Goal: Information Seeking & Learning: Check status

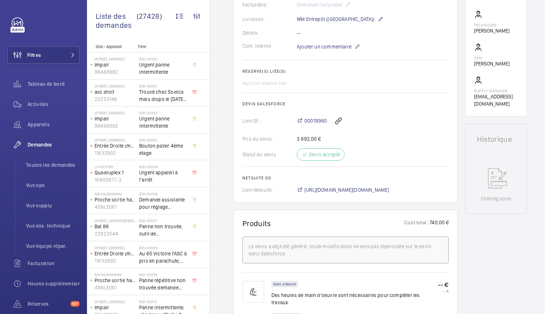
scroll to position [216, 0]
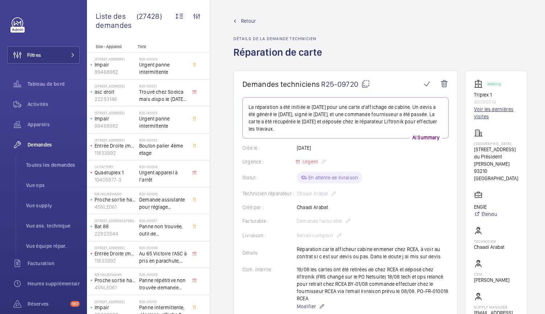
click at [487, 108] on link "Voir les dernières visites" at bounding box center [496, 113] width 44 height 14
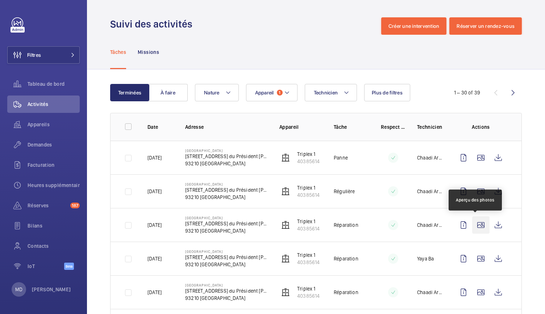
click at [474, 222] on wm-front-icon-button at bounding box center [480, 225] width 17 height 17
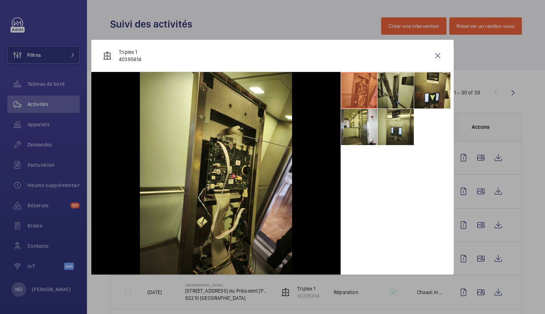
click at [382, 99] on li at bounding box center [396, 90] width 36 height 36
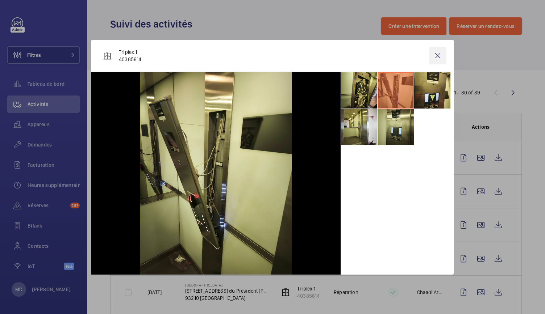
click at [439, 55] on wm-front-icon-button at bounding box center [437, 55] width 17 height 17
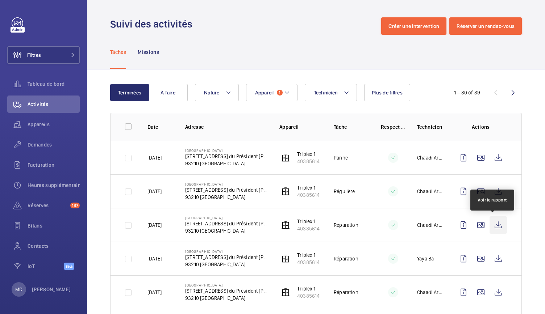
click at [493, 223] on wm-front-icon-button at bounding box center [497, 225] width 17 height 17
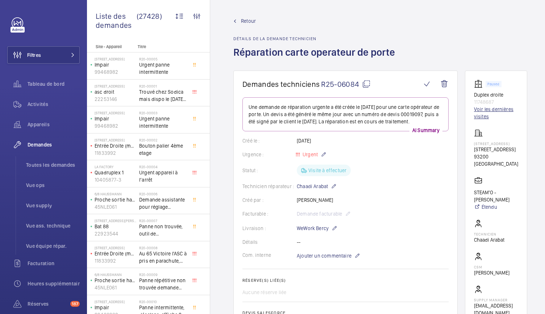
click at [481, 118] on link "Voir les dernières visites" at bounding box center [496, 113] width 44 height 14
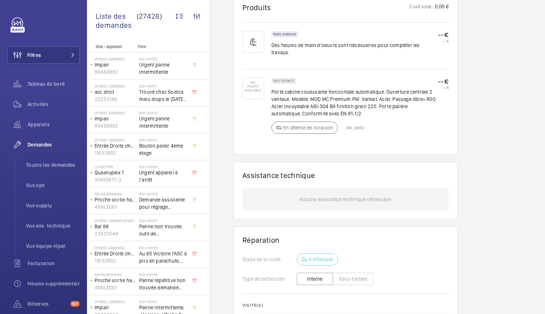
scroll to position [476, 0]
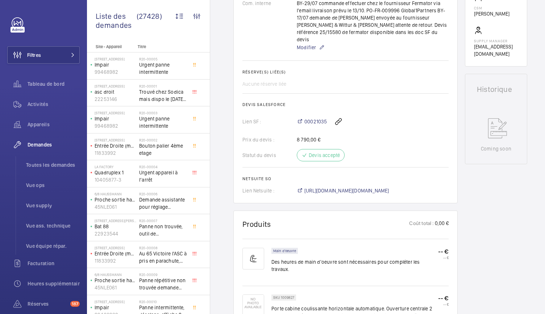
scroll to position [254, 0]
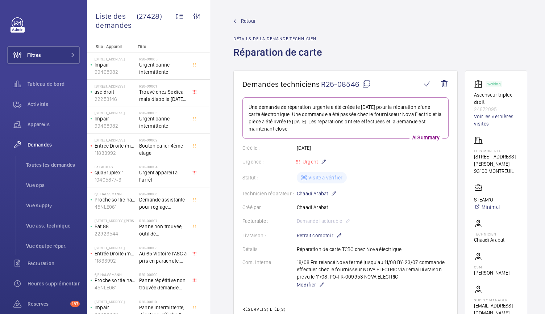
click at [483, 110] on p "24872095" at bounding box center [496, 109] width 44 height 7
click at [483, 124] on link "Voir les dernières visites" at bounding box center [496, 120] width 44 height 14
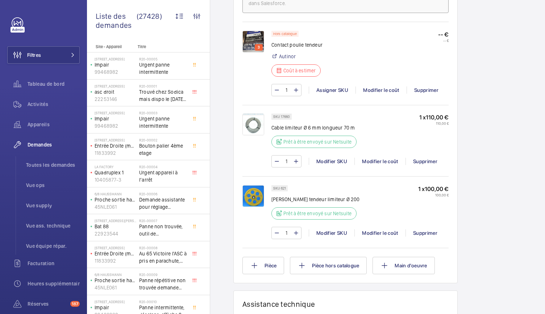
scroll to position [498, 0]
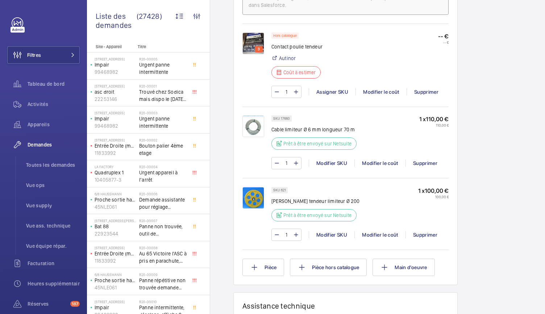
click at [249, 45] on img at bounding box center [253, 44] width 22 height 22
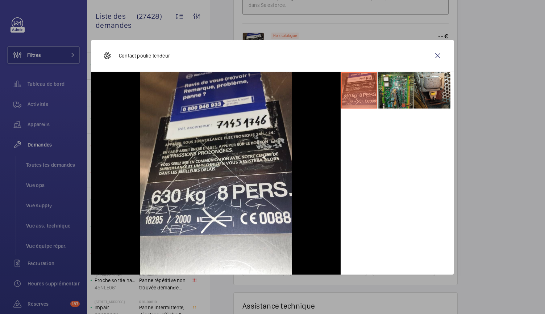
click at [391, 93] on li at bounding box center [396, 90] width 36 height 36
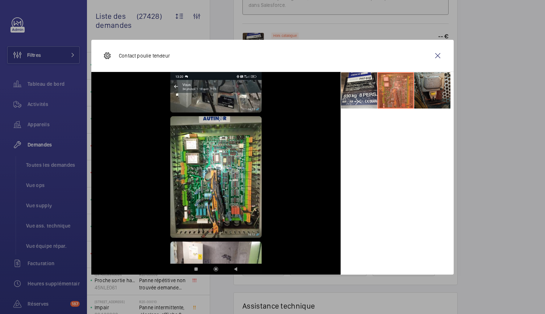
click at [433, 100] on li at bounding box center [432, 90] width 36 height 36
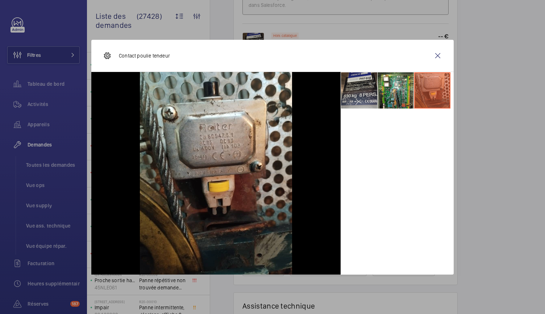
click at [351, 102] on li at bounding box center [359, 90] width 36 height 36
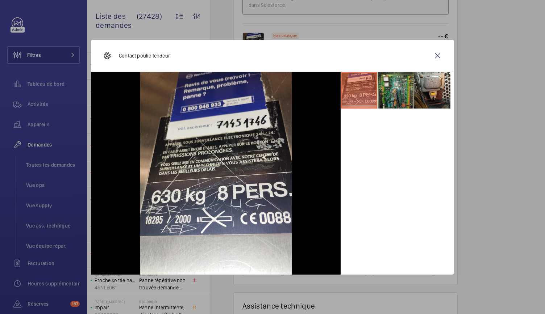
click at [396, 91] on li at bounding box center [396, 90] width 36 height 36
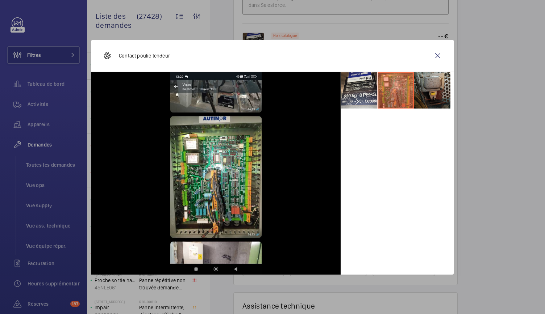
click at [441, 101] on li at bounding box center [432, 90] width 36 height 36
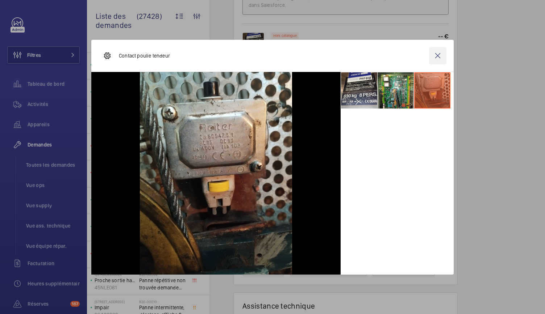
click at [438, 57] on wm-front-icon-button at bounding box center [437, 55] width 17 height 17
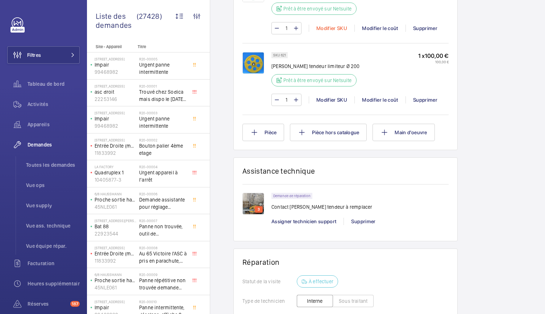
scroll to position [675, 0]
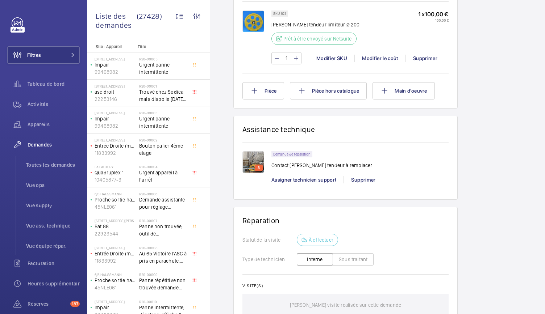
click at [252, 167] on img at bounding box center [253, 162] width 22 height 22
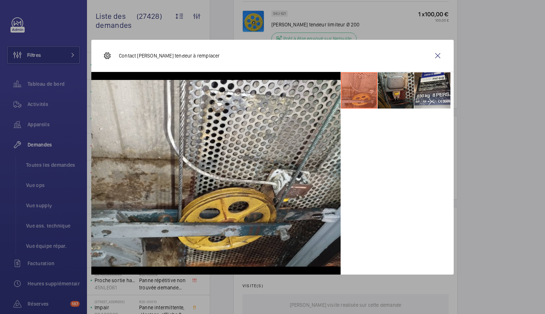
click at [397, 95] on li at bounding box center [396, 90] width 36 height 36
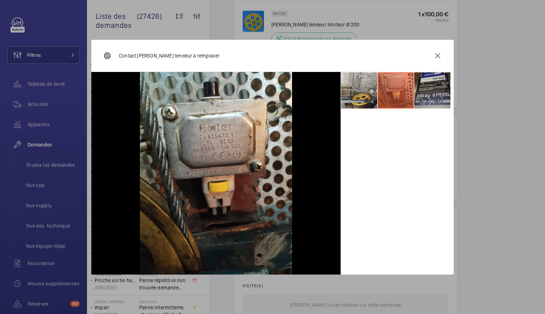
click at [432, 89] on li at bounding box center [432, 90] width 36 height 36
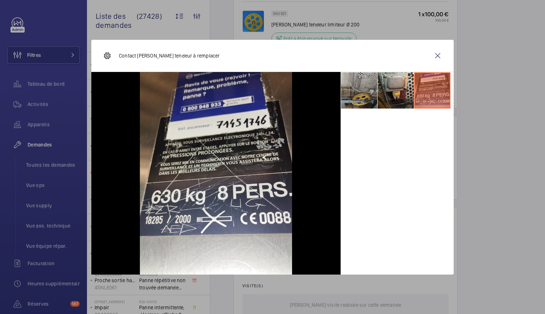
click at [366, 88] on li at bounding box center [359, 90] width 36 height 36
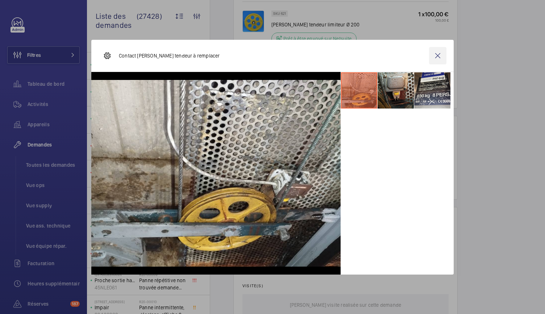
click at [439, 58] on wm-front-icon-button at bounding box center [437, 55] width 17 height 17
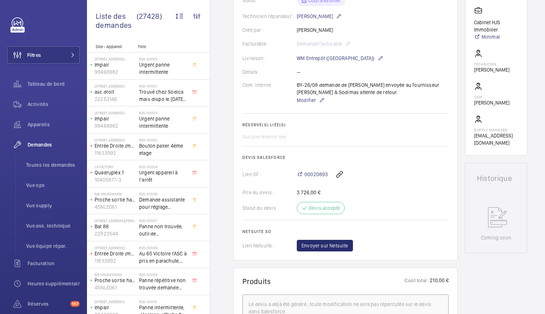
scroll to position [0, 0]
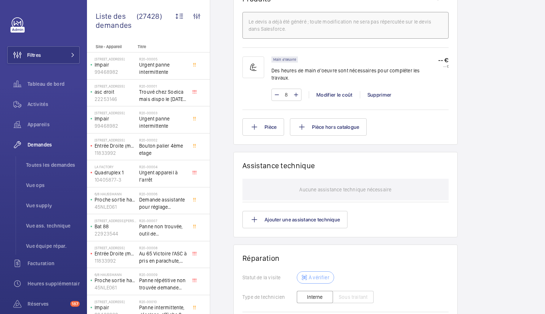
scroll to position [558, 0]
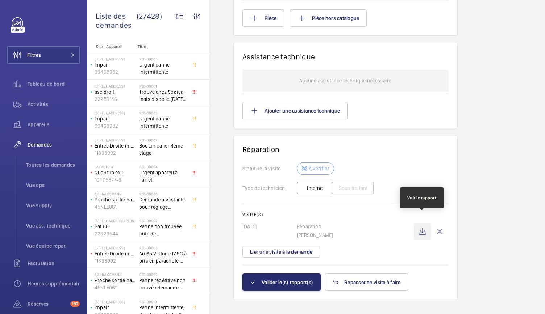
click at [418, 226] on wm-front-icon-button at bounding box center [422, 231] width 17 height 17
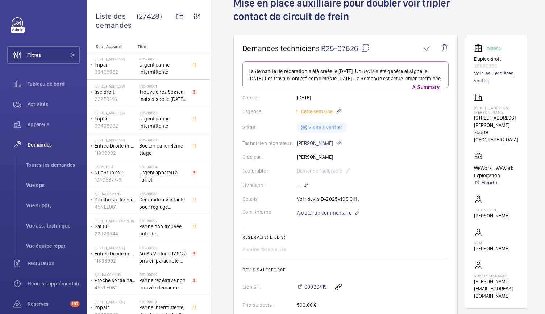
scroll to position [49, 0]
click at [490, 77] on link "Voir les dernières visites" at bounding box center [496, 77] width 44 height 14
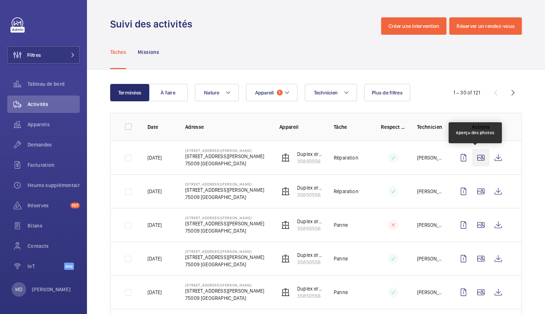
click at [473, 155] on wm-front-icon-button at bounding box center [480, 157] width 17 height 17
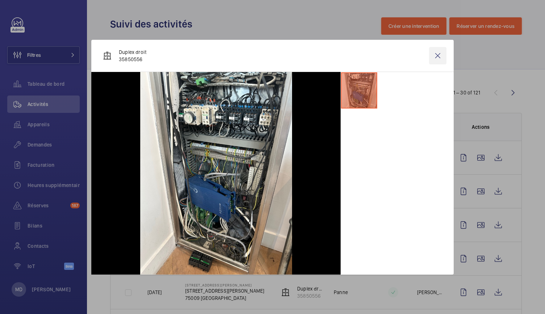
click at [433, 58] on wm-front-icon-button at bounding box center [437, 55] width 17 height 17
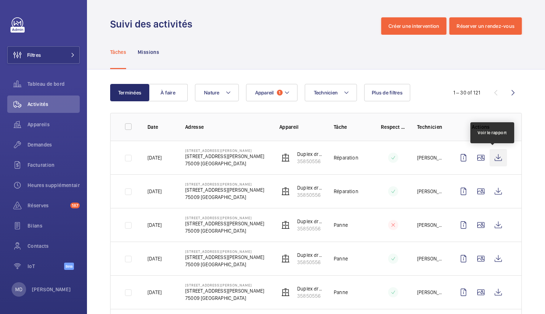
click at [489, 160] on wm-front-icon-button at bounding box center [497, 157] width 17 height 17
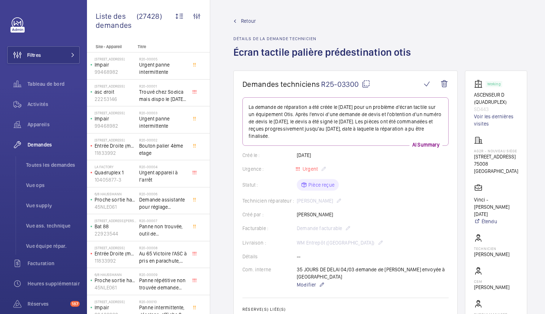
click at [364, 84] on mat-icon at bounding box center [366, 84] width 9 height 9
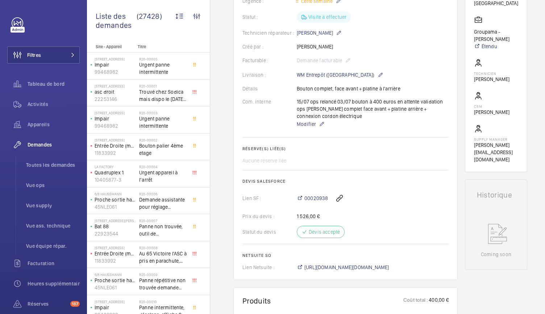
scroll to position [43, 0]
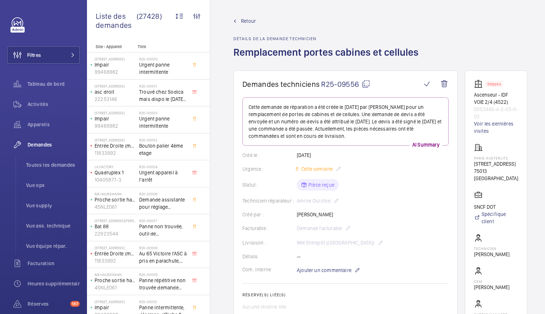
click at [363, 84] on mat-icon at bounding box center [366, 84] width 9 height 9
drag, startPoint x: 478, startPoint y: 97, endPoint x: 508, endPoint y: 117, distance: 36.8
click at [508, 117] on div "Stopped Ascenseur - IDF VOIE 2/4 (4522) 005348S-A-2-03-0-02 Voir les dernières …" at bounding box center [496, 107] width 44 height 55
copy div "Ascenseur - IDF VOIE 2/4 (4522) 005348S-A-2-03-0-02"
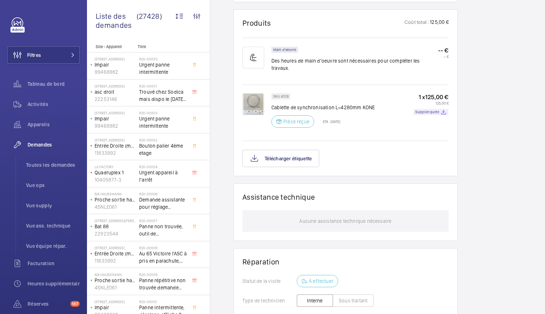
scroll to position [439, 0]
click at [257, 97] on img at bounding box center [253, 105] width 22 height 22
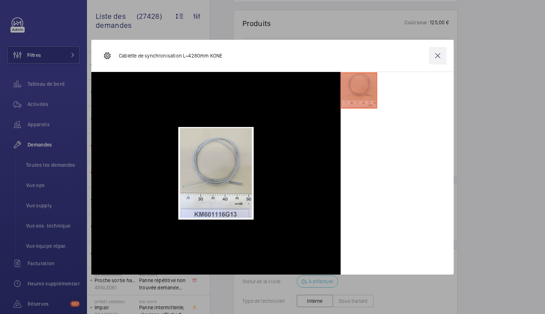
click at [441, 53] on wm-front-icon-button at bounding box center [437, 55] width 17 height 17
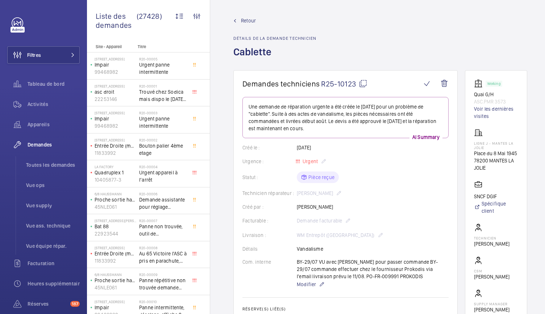
scroll to position [0, 0]
click at [362, 86] on mat-icon at bounding box center [363, 84] width 9 height 9
drag, startPoint x: 475, startPoint y: 93, endPoint x: 509, endPoint y: 101, distance: 35.0
click at [509, 101] on wm-front-card "Working Quai G/H ASC.PMR 3573 Voir les dernières visites Ligne J - MANTES LA JO…" at bounding box center [496, 204] width 62 height 267
copy div "Quai G/H ASC.PMR 3573"
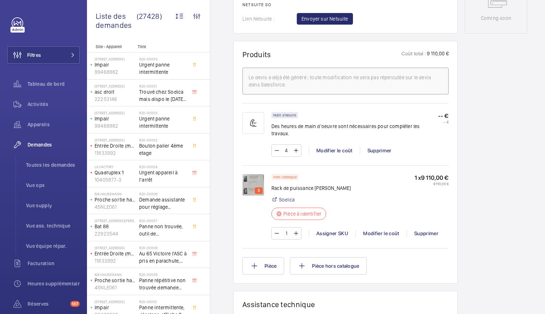
scroll to position [405, 0]
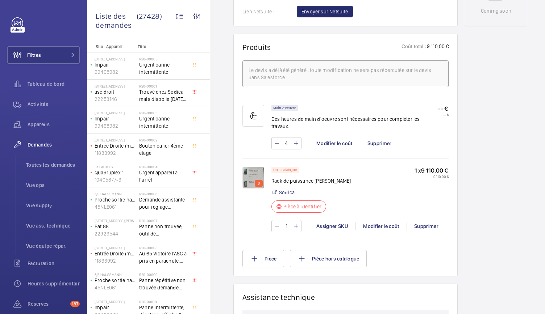
click at [252, 169] on img at bounding box center [253, 178] width 22 height 22
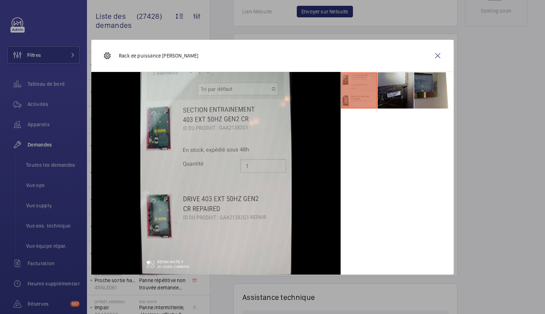
click at [401, 101] on li at bounding box center [396, 90] width 36 height 36
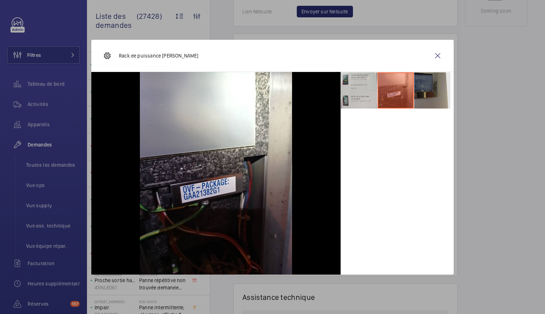
click at [420, 100] on li at bounding box center [432, 90] width 36 height 36
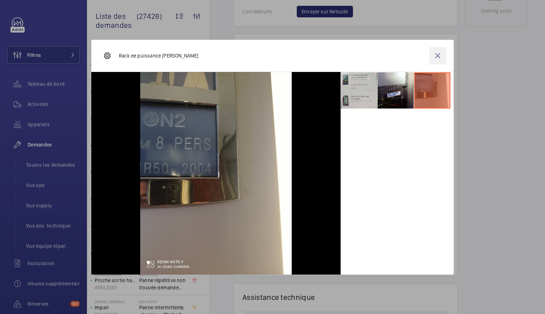
click at [437, 59] on wm-front-icon-button at bounding box center [437, 55] width 17 height 17
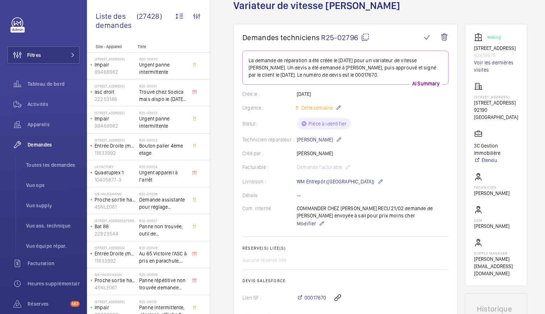
scroll to position [0, 0]
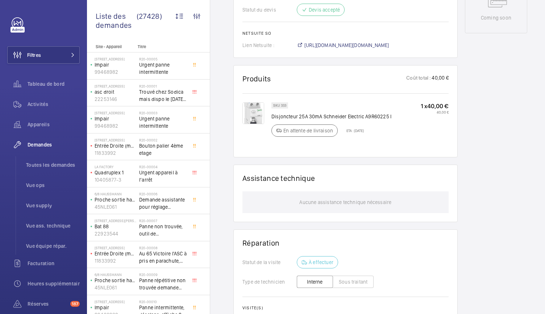
scroll to position [397, 0]
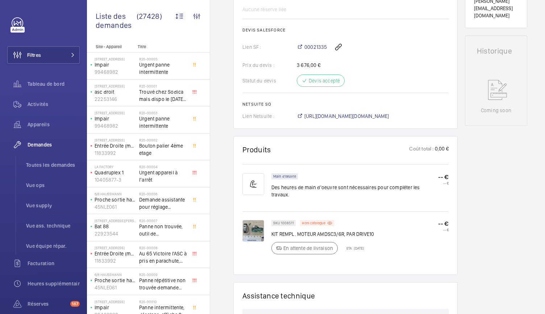
scroll to position [297, 0]
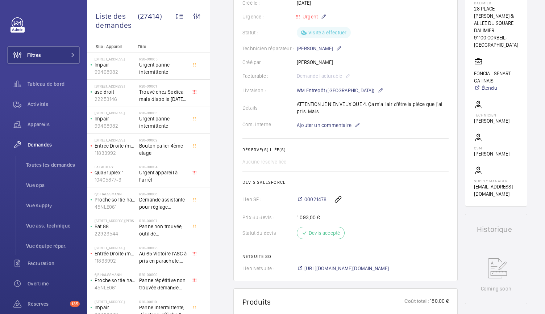
scroll to position [180, 0]
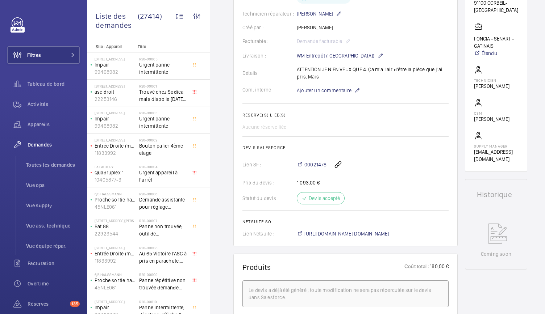
click at [314, 165] on span "00021478" at bounding box center [315, 164] width 22 height 7
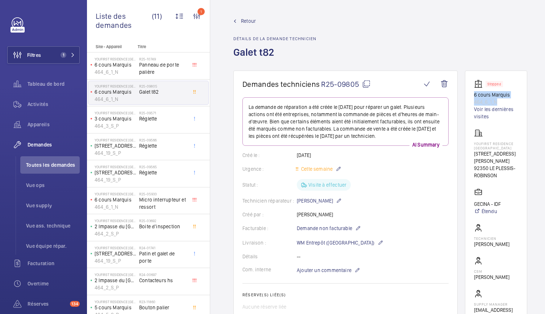
scroll to position [17, 0]
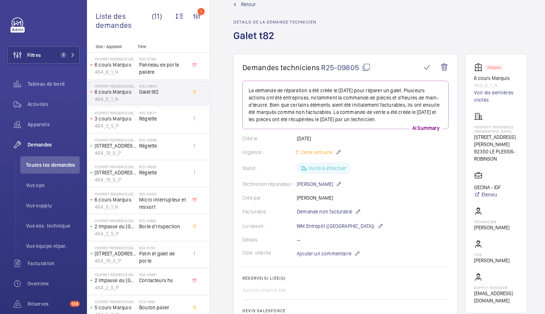
click at [341, 15] on div "Retour Détails de la demande technicien Galet t82" at bounding box center [380, 27] width 294 height 53
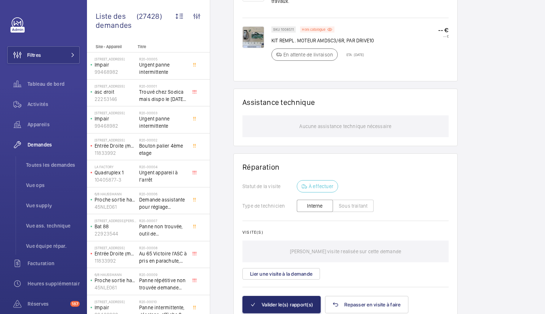
scroll to position [492, 0]
